Goal: Information Seeking & Learning: Check status

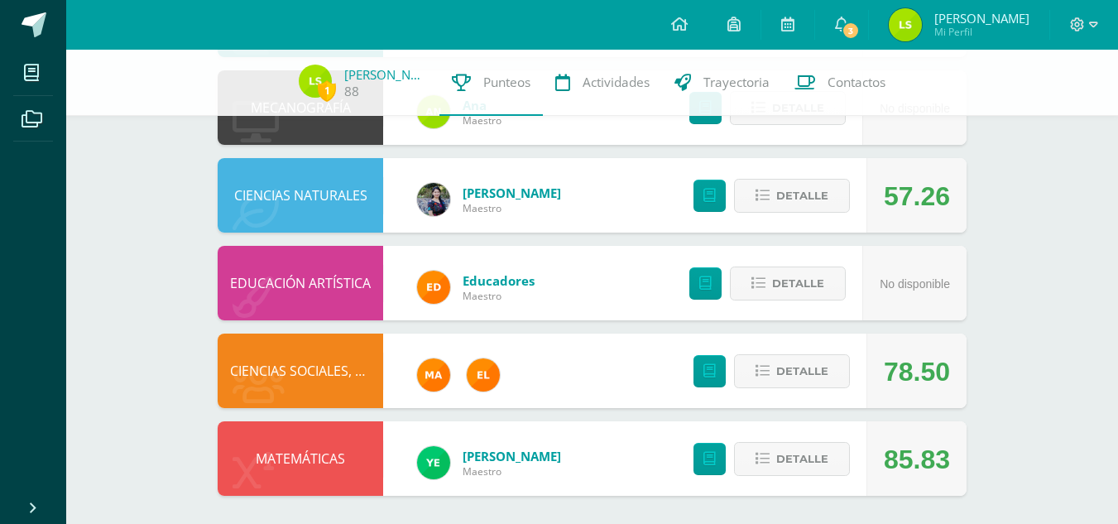
scroll to position [893, 0]
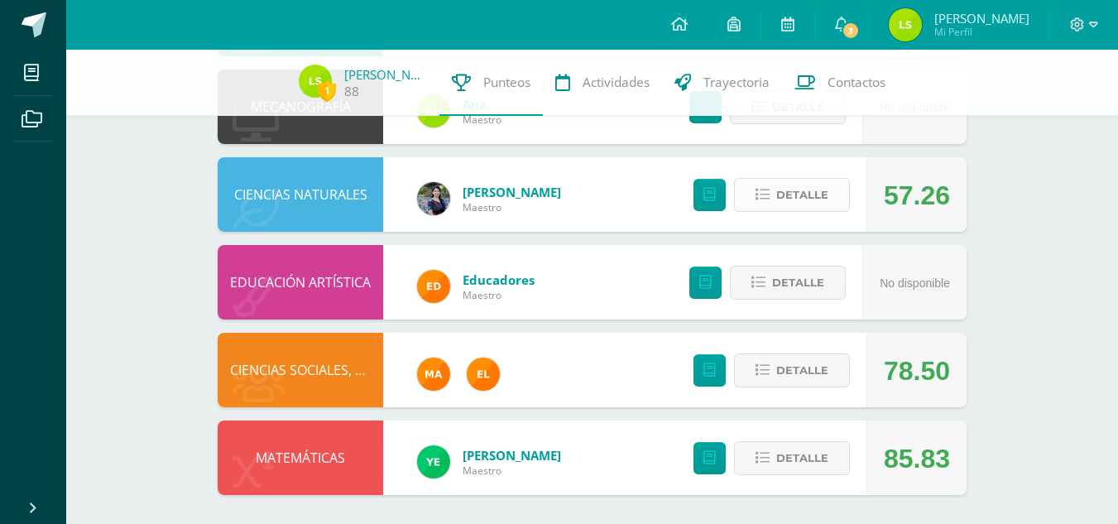
click at [813, 198] on span "Detalle" at bounding box center [802, 195] width 52 height 31
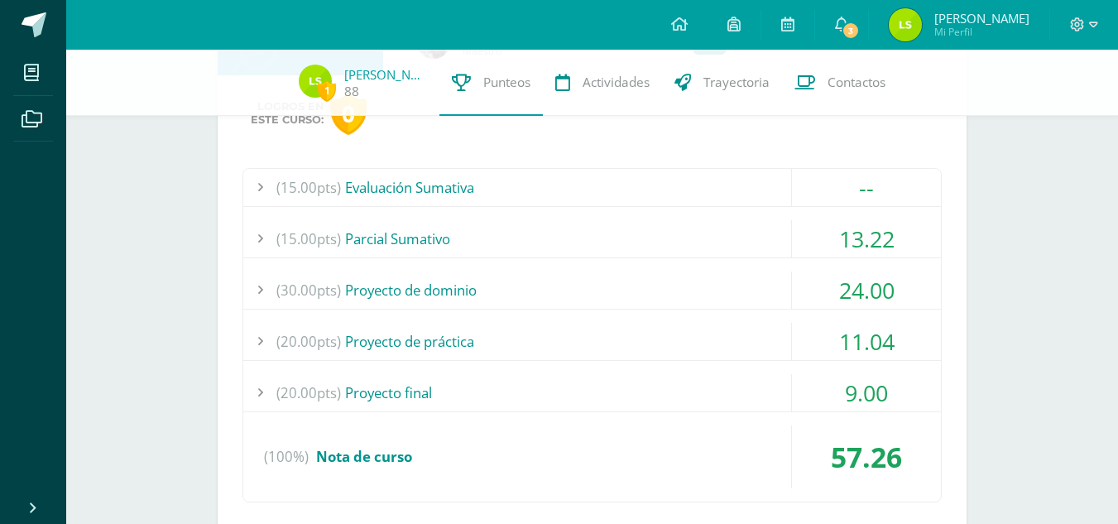
scroll to position [1051, 0]
click at [562, 263] on div "(15.00pts) Evaluación Sumativa -- (15.0pts) Evaluación final" at bounding box center [593, 334] width 700 height 334
click at [554, 272] on div "(30.00pts) Proyecto de dominio" at bounding box center [592, 289] width 698 height 37
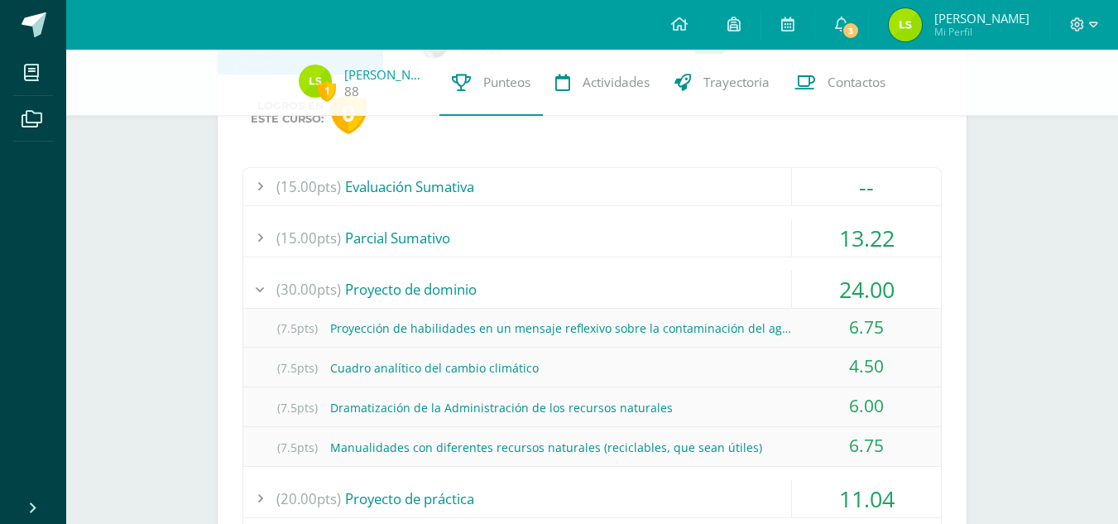
click at [554, 272] on div "(30.00pts) Proyecto de dominio" at bounding box center [592, 289] width 698 height 37
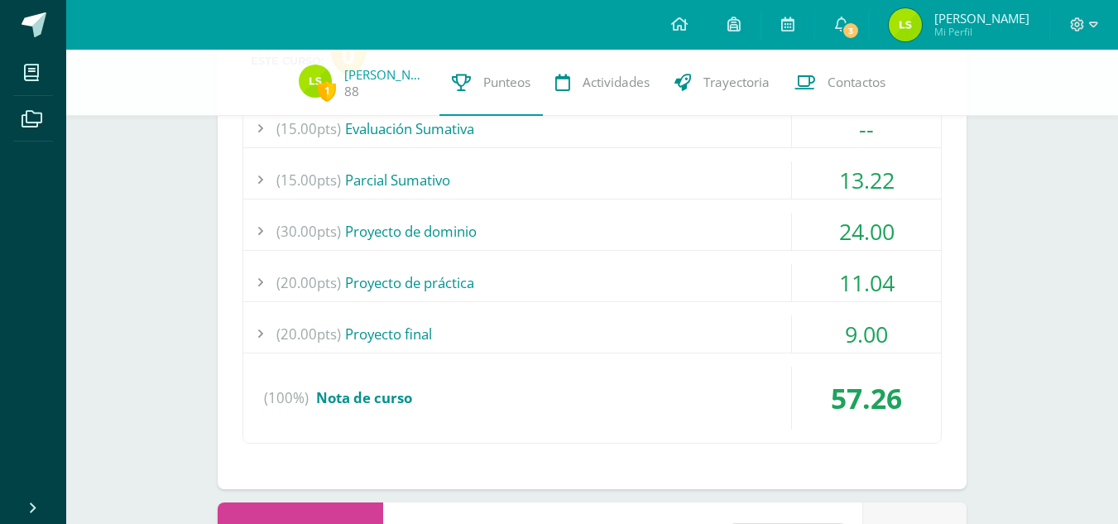
scroll to position [1114, 0]
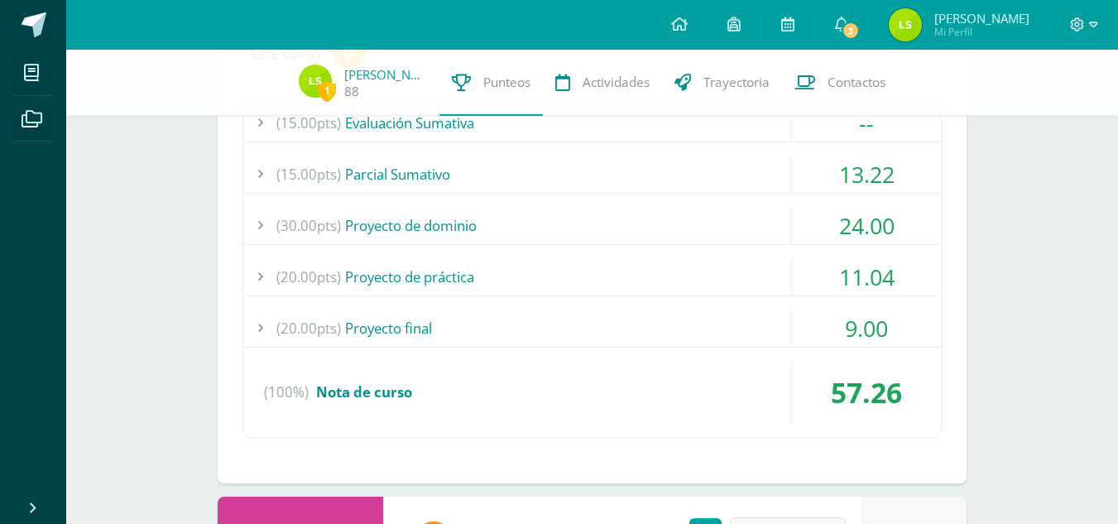
click at [554, 272] on div "(20.00pts) Proyecto de práctica" at bounding box center [592, 276] width 698 height 37
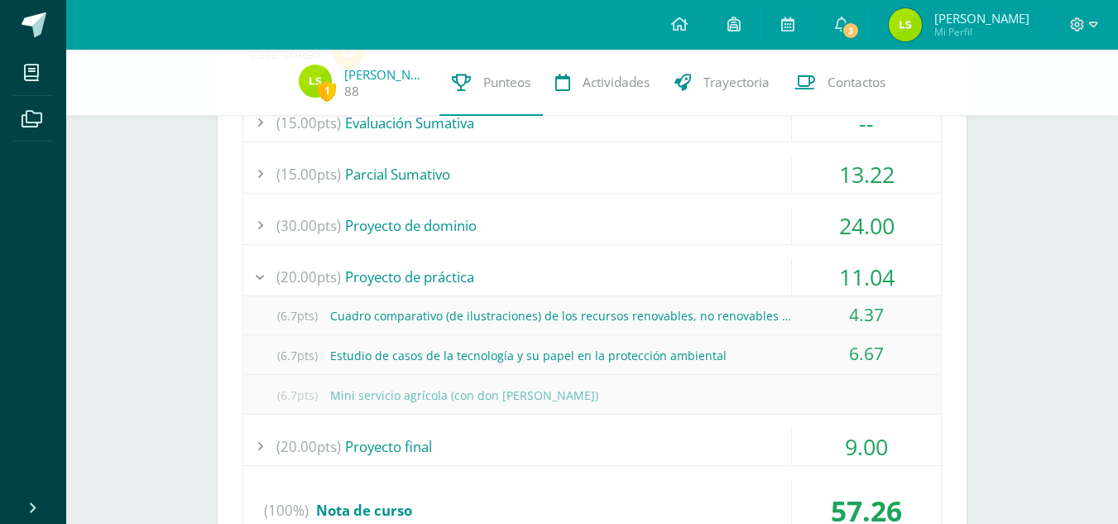
click at [554, 272] on div "(20.00pts) Proyecto de práctica" at bounding box center [592, 276] width 698 height 37
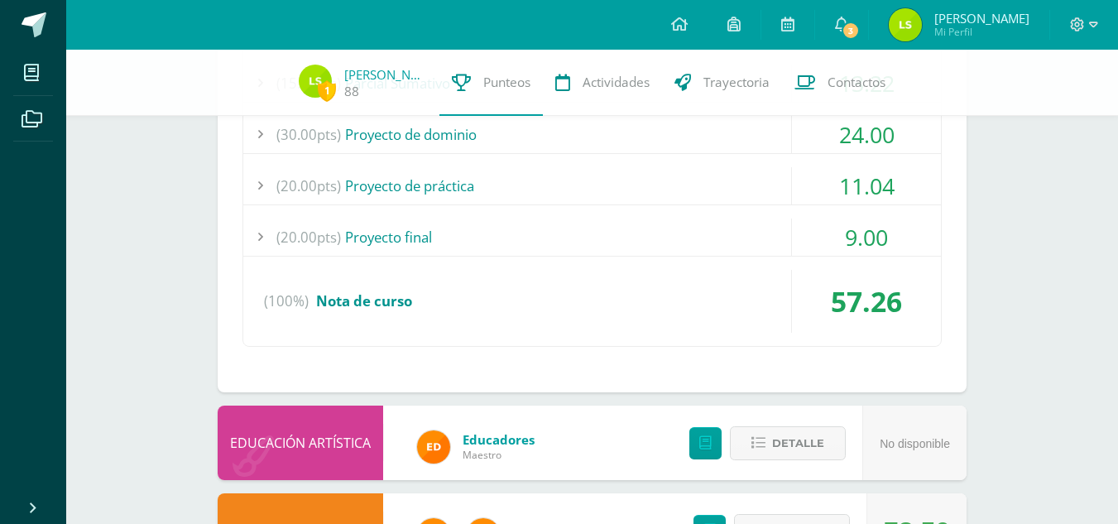
scroll to position [1207, 0]
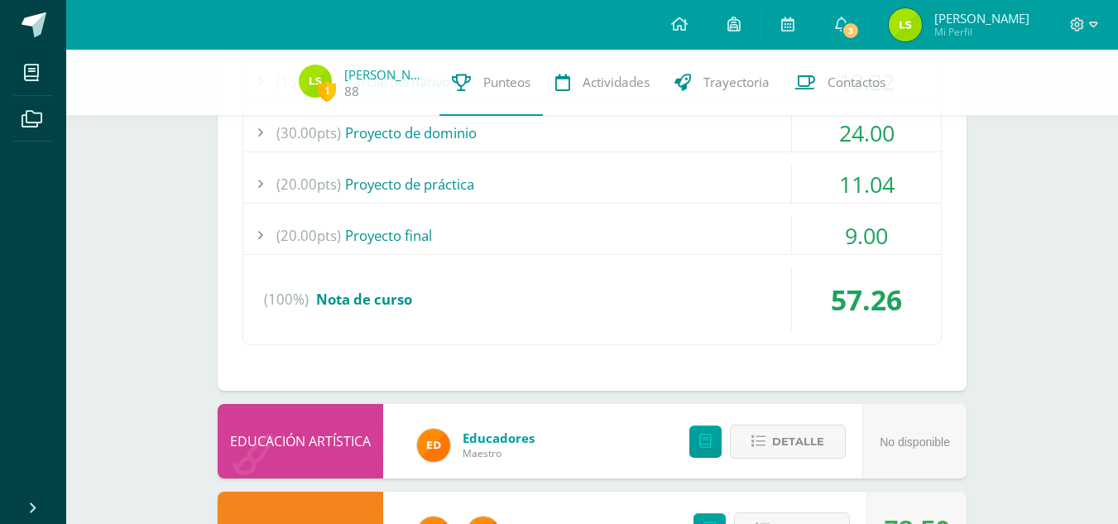
click at [555, 242] on div "(20.00pts) Proyecto final" at bounding box center [592, 235] width 698 height 37
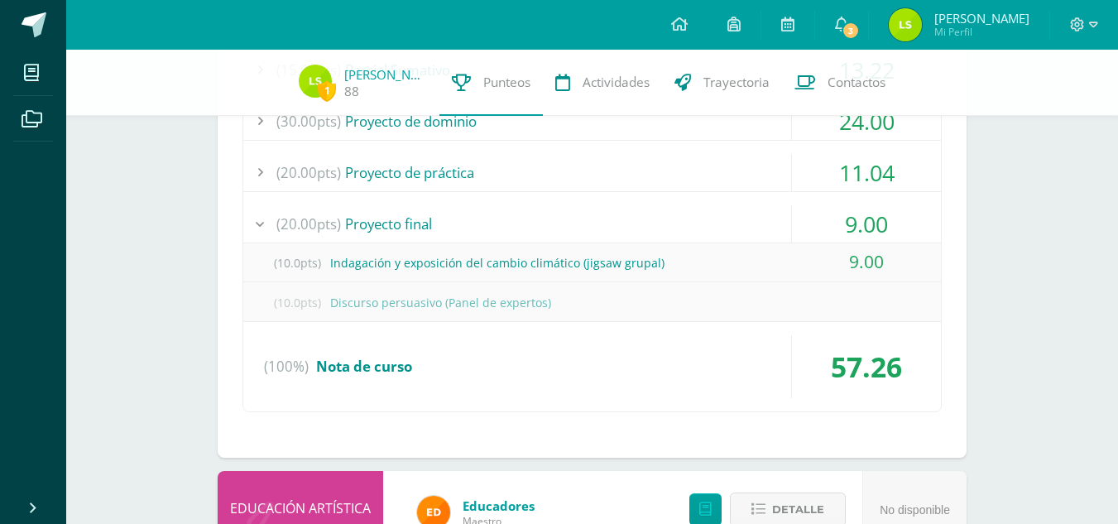
scroll to position [1219, 0]
click at [555, 243] on div "(10.0pts) Indagación y exposición del cambio climático (jigsaw grupal) 9.00" at bounding box center [592, 263] width 698 height 40
click at [542, 227] on div "(20.00pts) Proyecto final" at bounding box center [592, 222] width 698 height 37
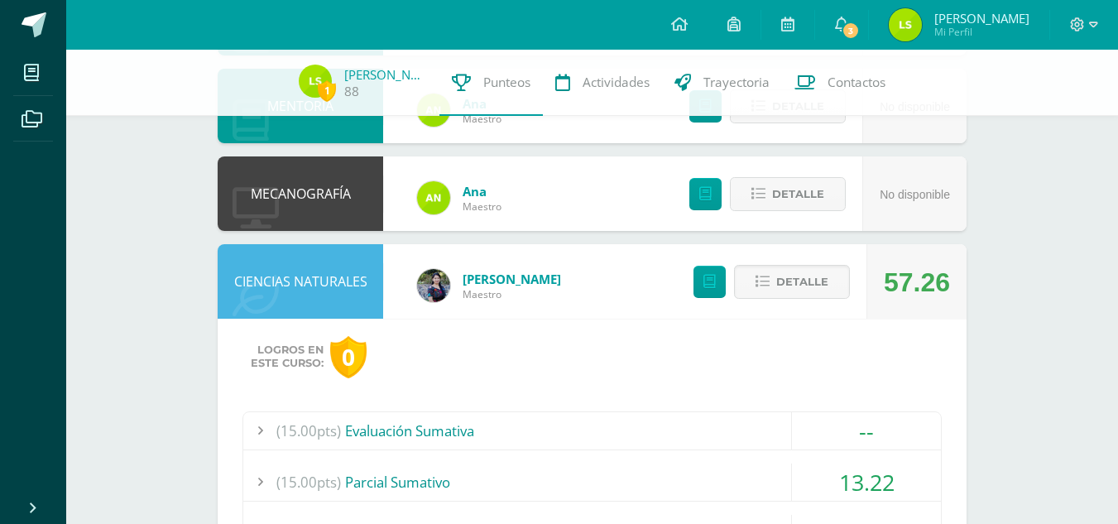
scroll to position [804, 0]
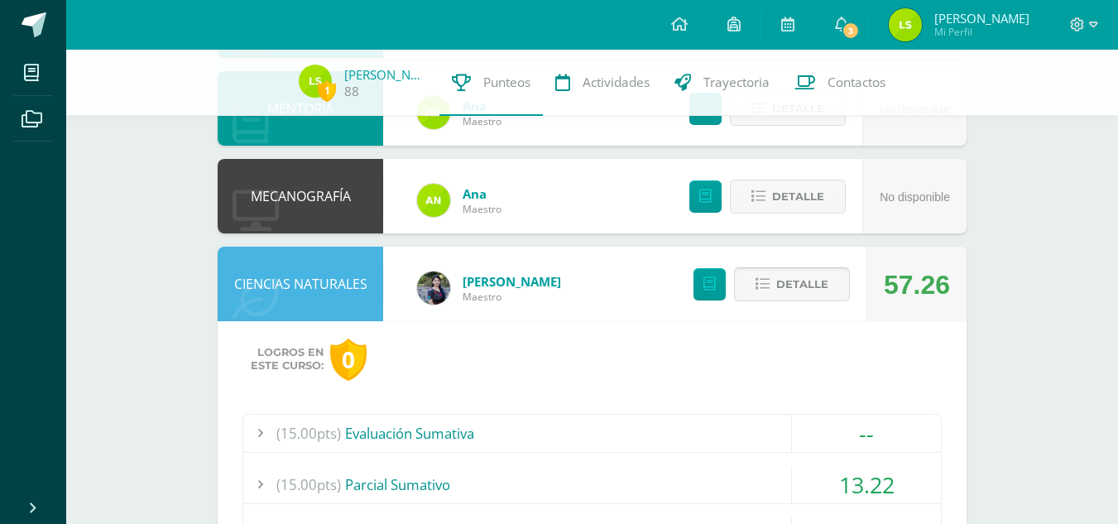
click at [819, 295] on span "Detalle" at bounding box center [802, 284] width 52 height 31
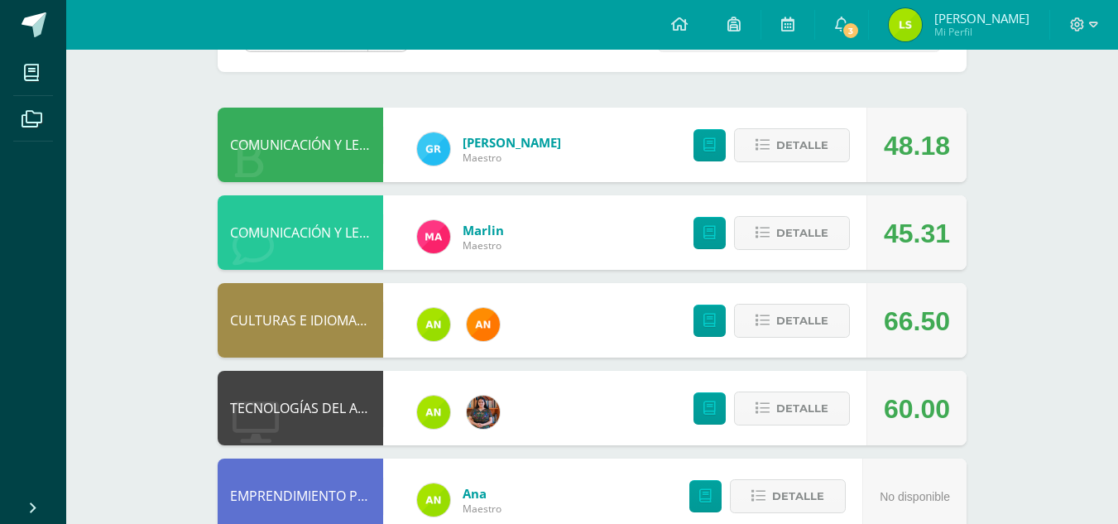
scroll to position [0, 0]
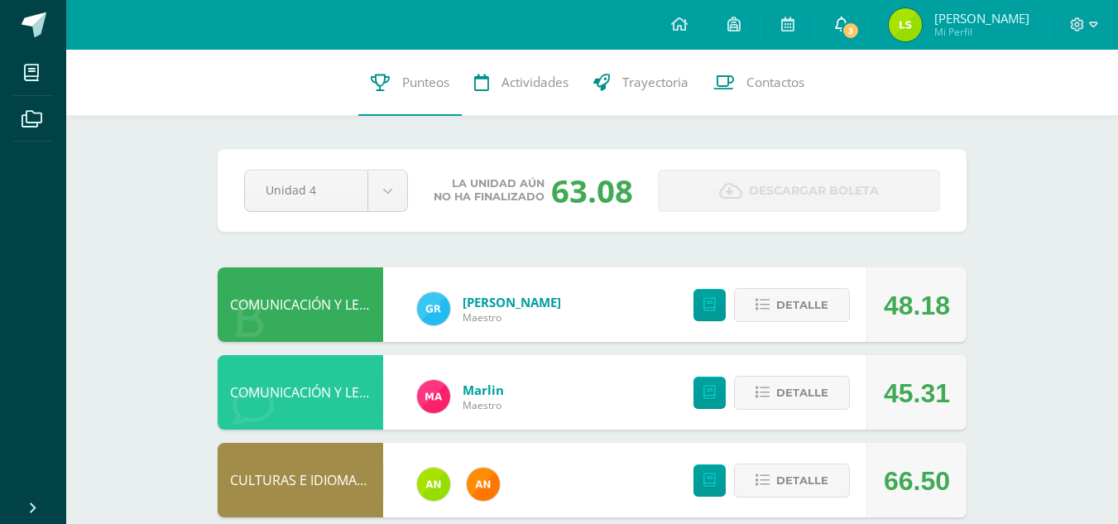
click at [840, 22] on icon at bounding box center [841, 24] width 13 height 15
